Goal: Information Seeking & Learning: Learn about a topic

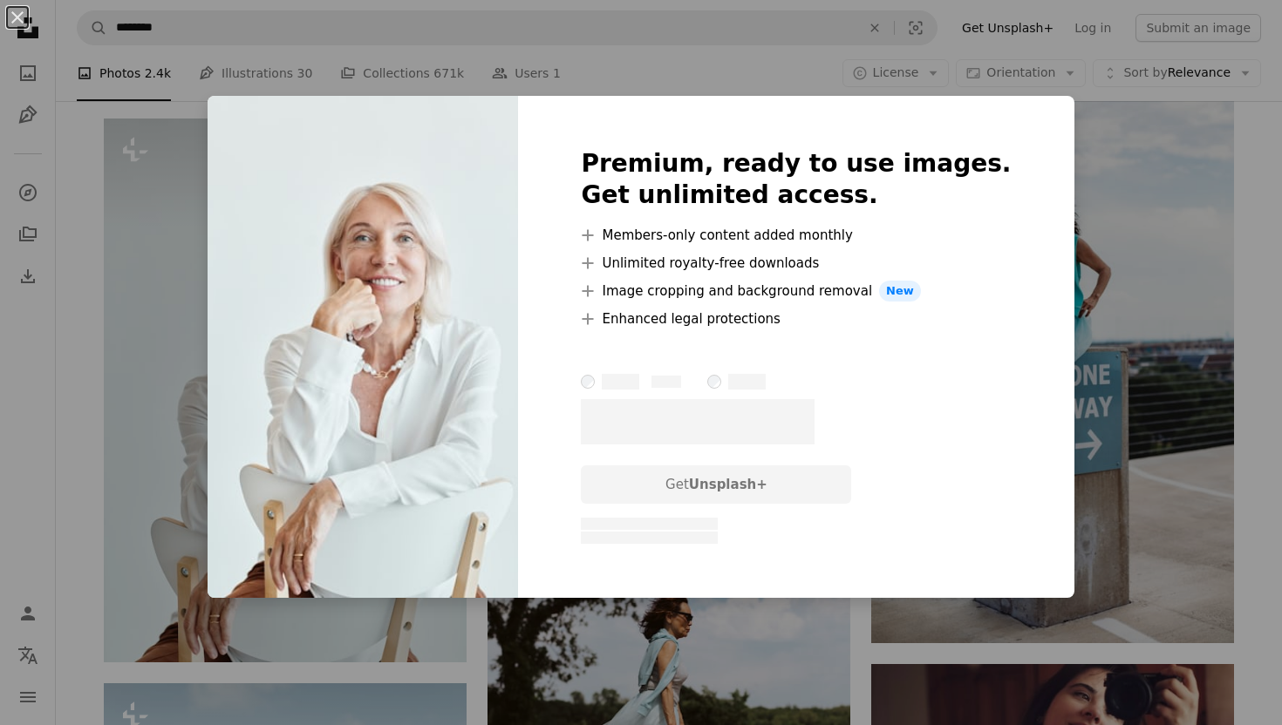
scroll to position [0, 464]
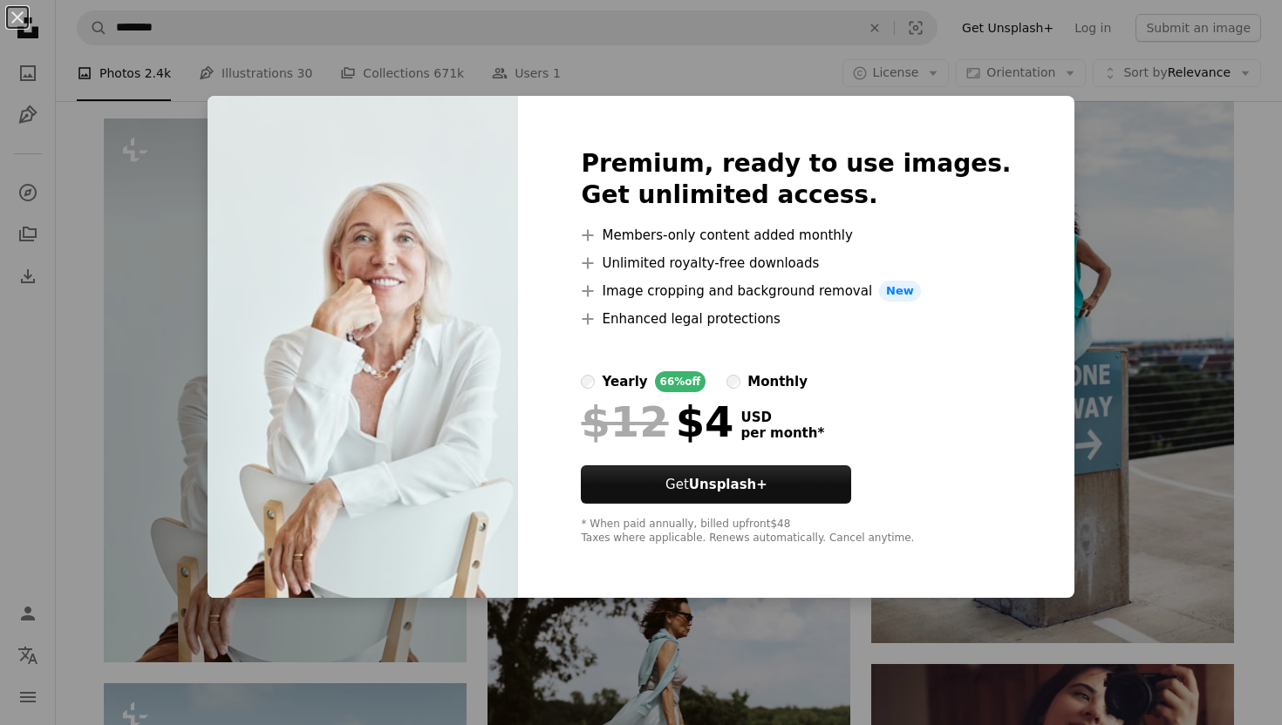
click at [1108, 266] on div "An X shape Premium, ready to use images. Get unlimited access. A plus sign Memb…" at bounding box center [641, 362] width 1282 height 725
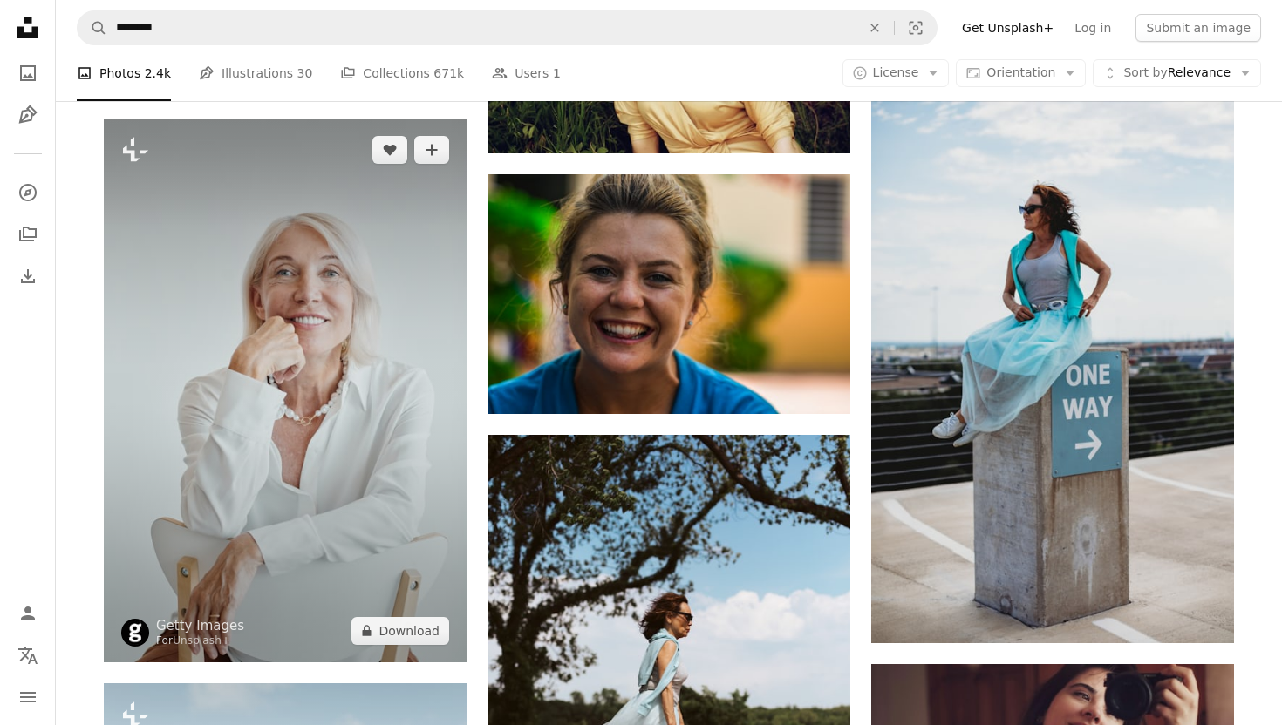
click at [303, 358] on img at bounding box center [285, 391] width 363 height 544
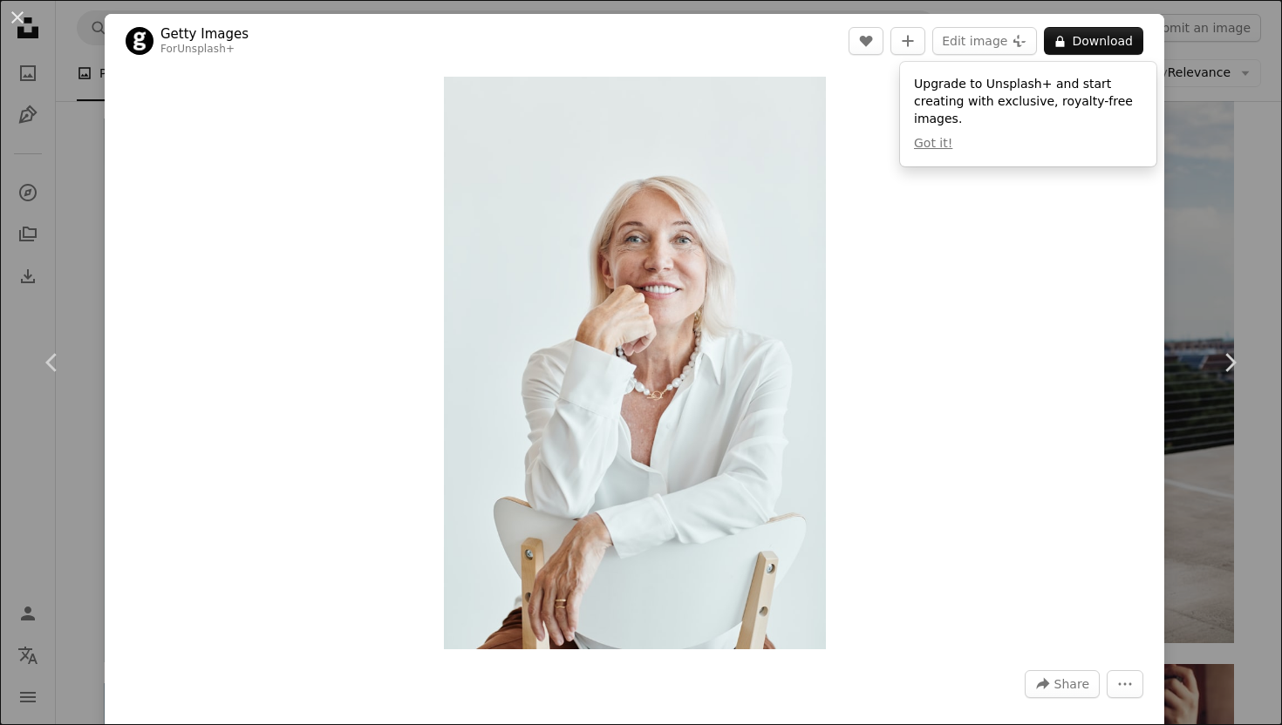
click at [1210, 176] on div "An X shape Chevron left Chevron right Getty Images For Unsplash+ A heart A plus…" at bounding box center [641, 362] width 1282 height 725
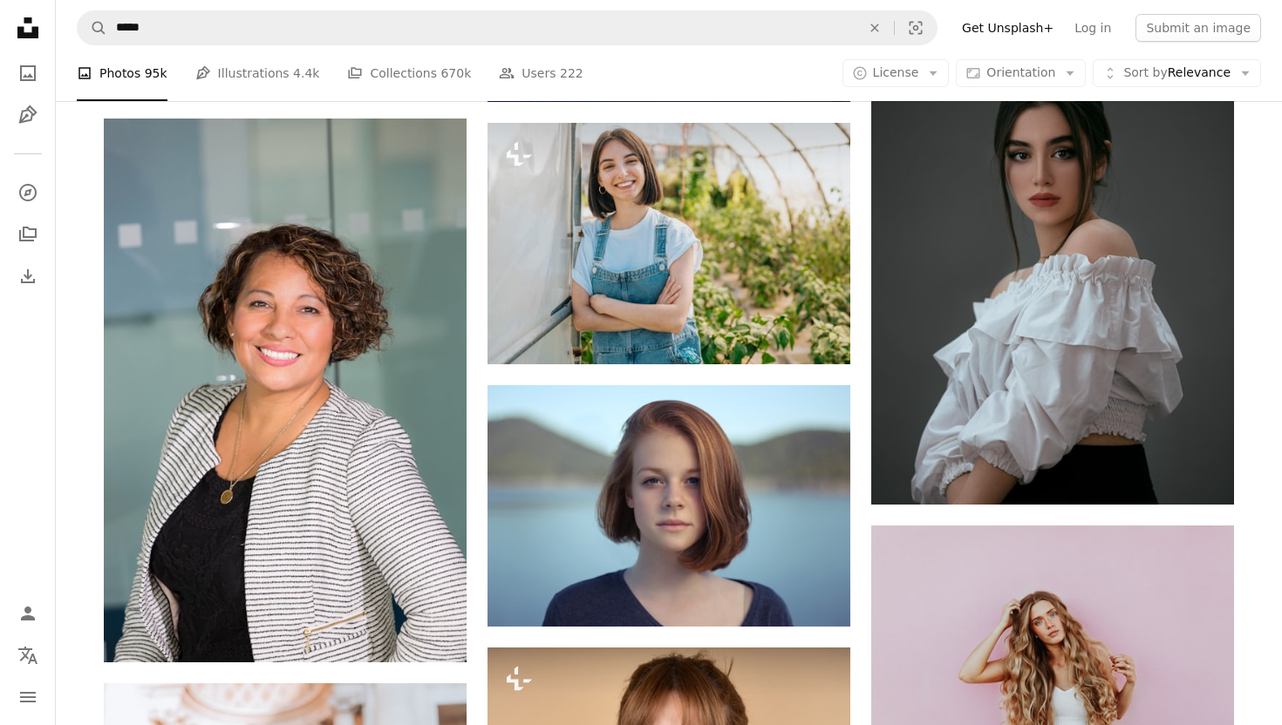
scroll to position [919, 0]
